Goal: Information Seeking & Learning: Find specific fact

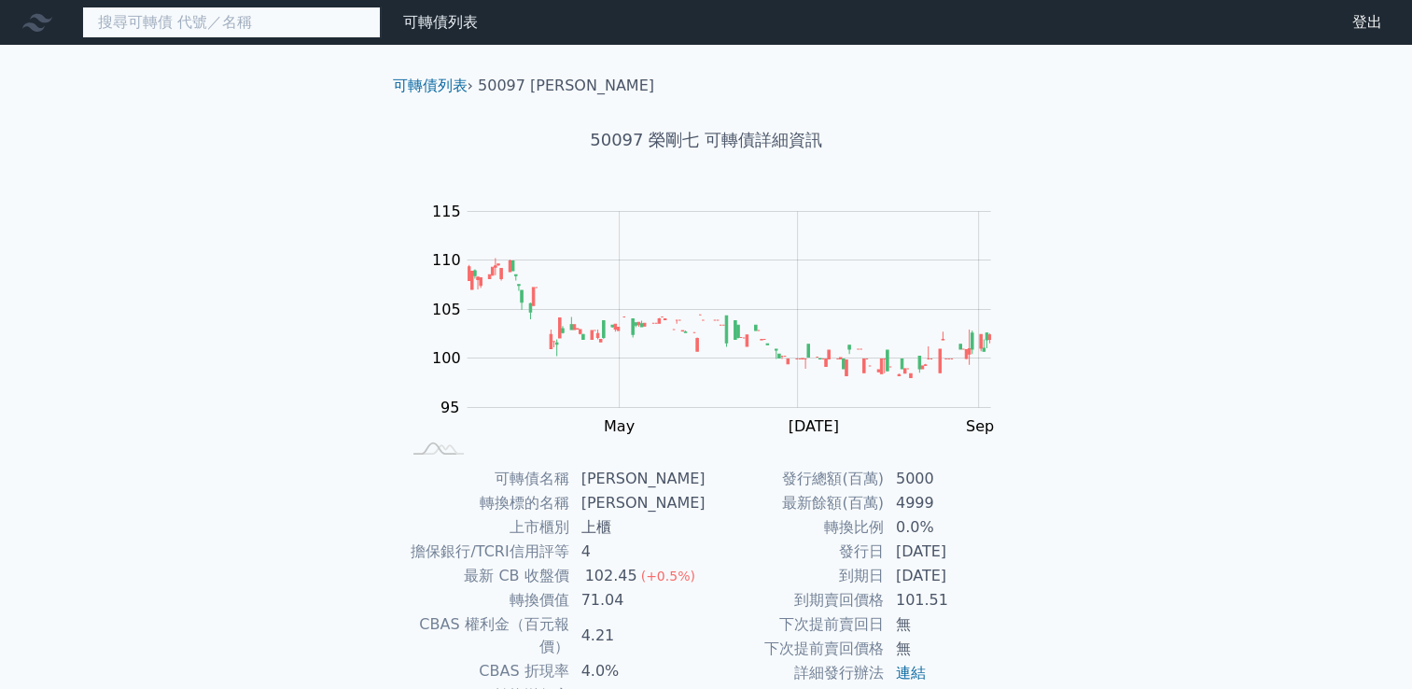
click at [146, 30] on input at bounding box center [231, 23] width 299 height 32
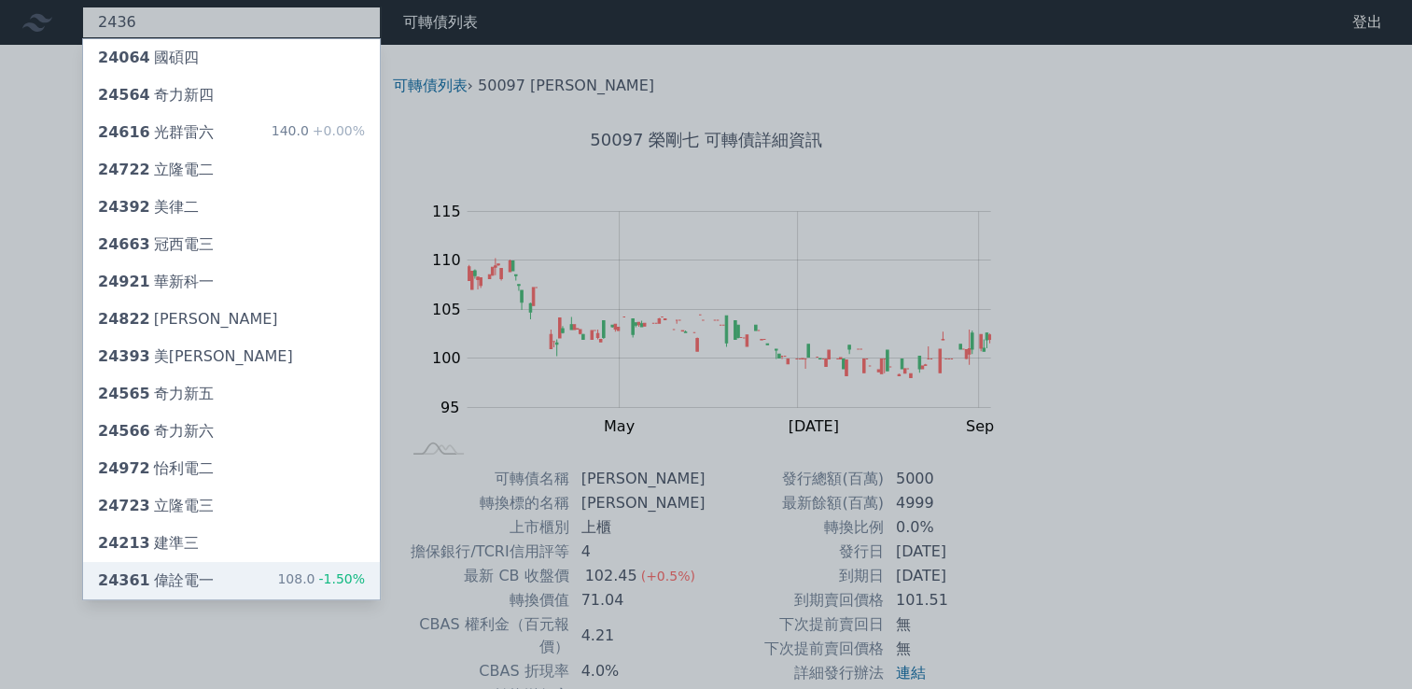
type input "2436"
click at [213, 566] on div "24361 偉詮電一 108.0 -1.50%" at bounding box center [231, 580] width 297 height 37
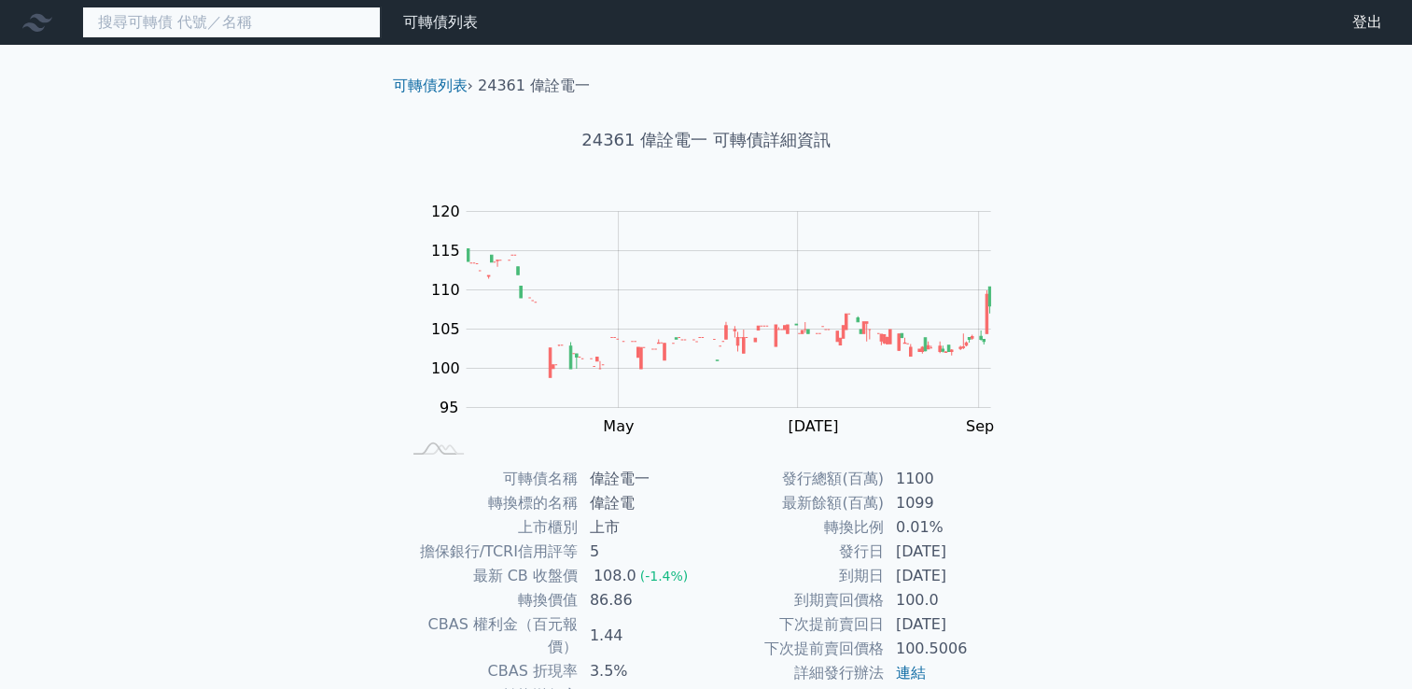
click at [194, 9] on input at bounding box center [231, 23] width 299 height 32
click at [161, 16] on input at bounding box center [231, 23] width 299 height 32
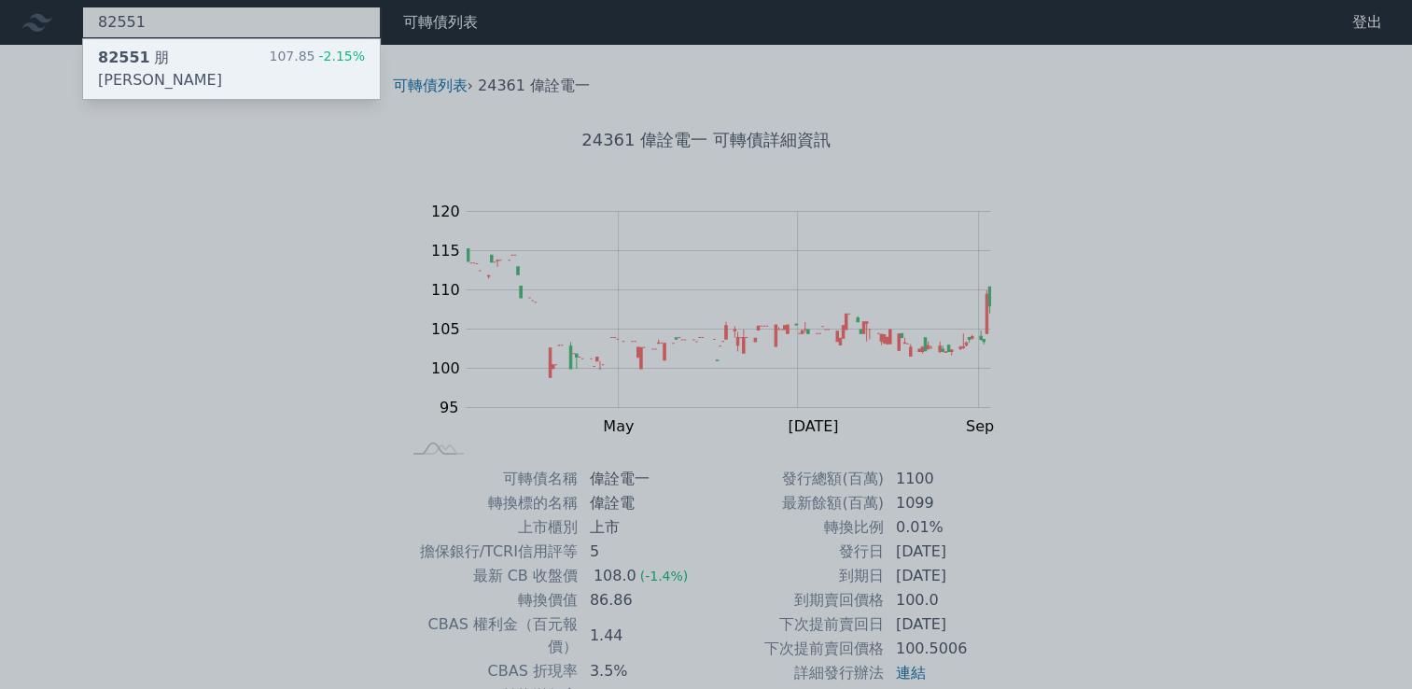
type input "82551"
click at [208, 60] on div "82551 朋程一 107.85 -2.15%" at bounding box center [231, 69] width 297 height 60
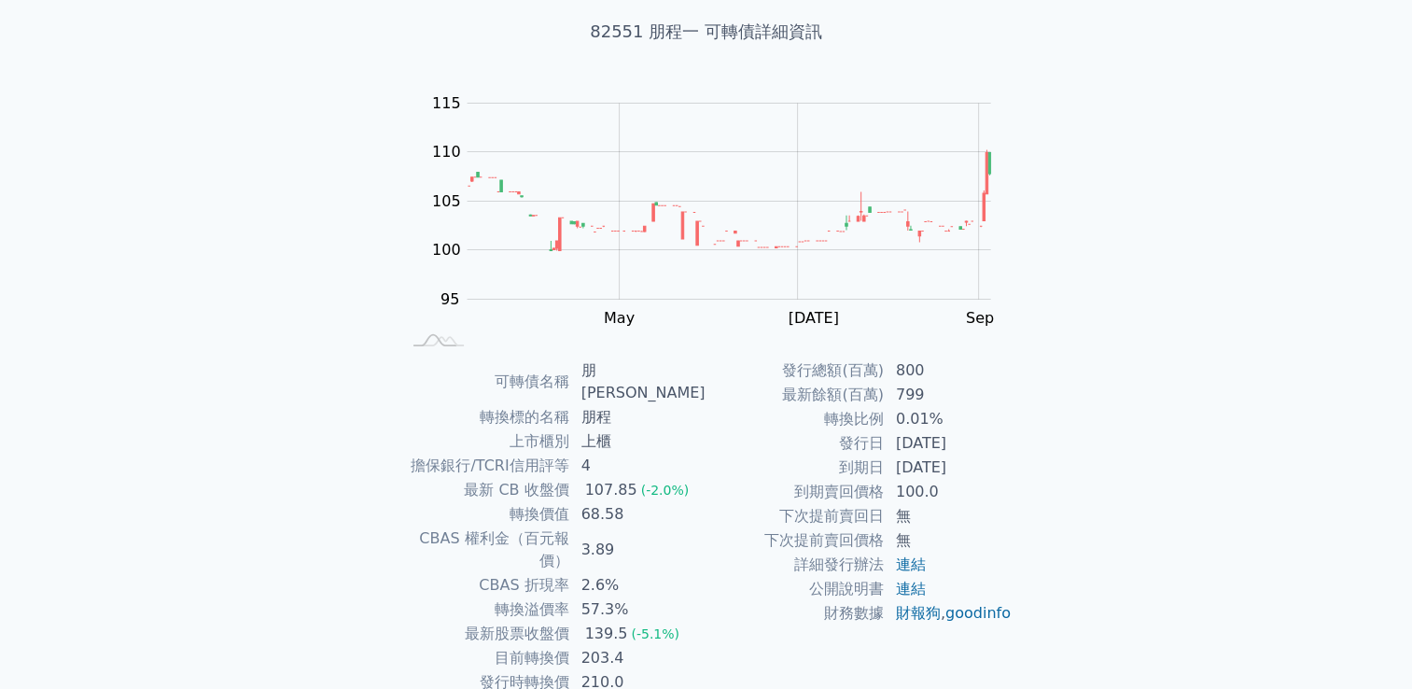
scroll to position [108, 0]
